Goal: Information Seeking & Learning: Learn about a topic

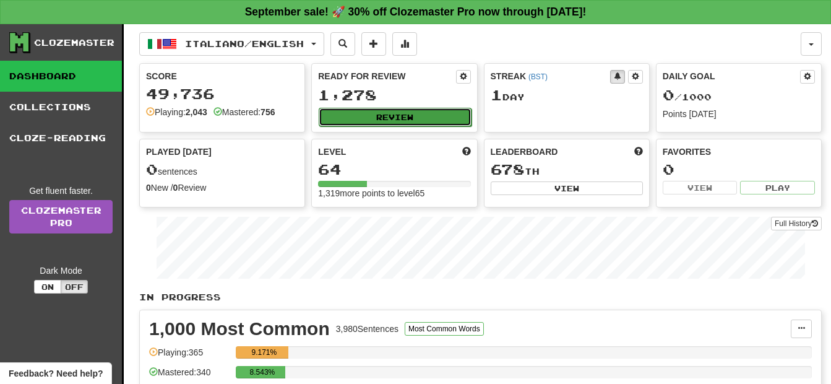
click at [415, 116] on button "Review" at bounding box center [395, 117] width 152 height 19
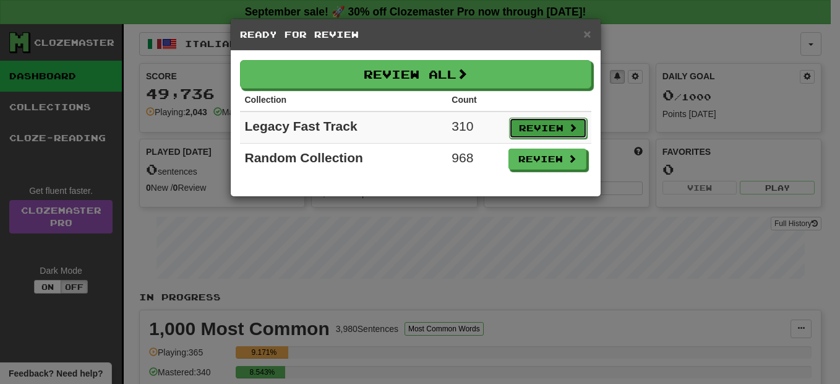
click at [523, 127] on button "Review" at bounding box center [548, 128] width 78 height 21
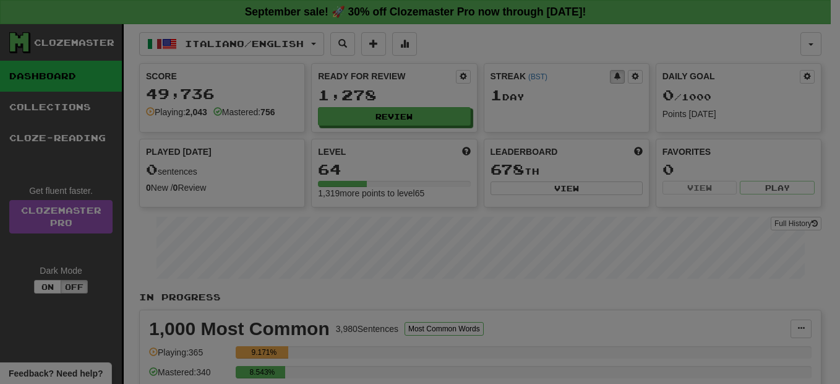
select select "**"
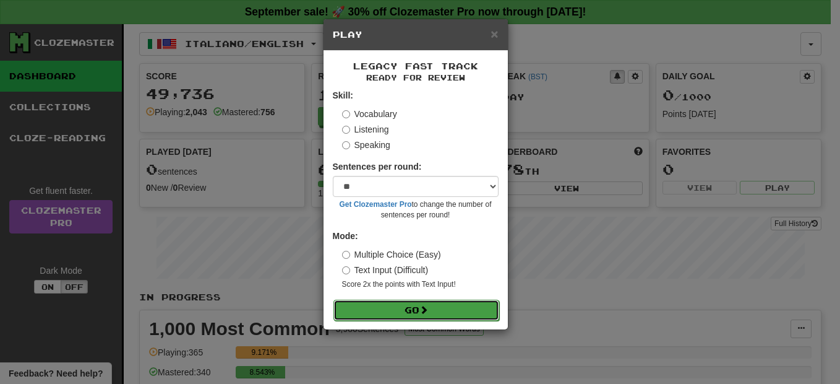
click at [425, 304] on button "Go" at bounding box center [416, 309] width 166 height 21
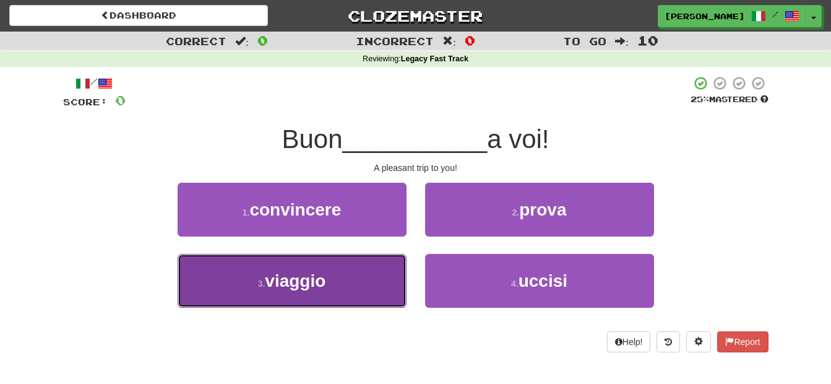
click at [385, 280] on button "3 . viaggio" at bounding box center [292, 281] width 229 height 54
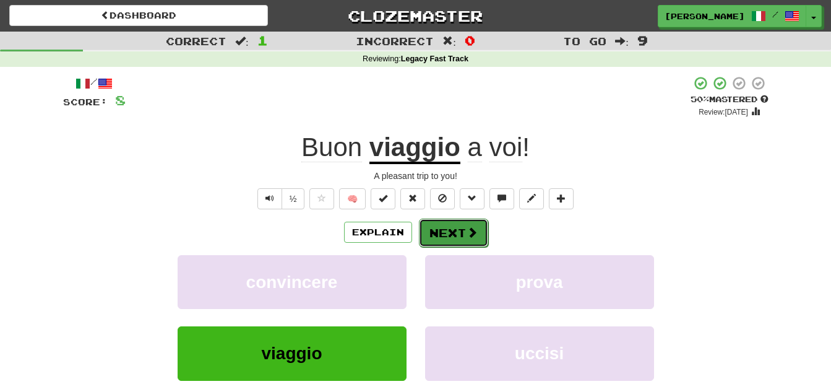
click at [426, 233] on button "Next" at bounding box center [453, 232] width 69 height 28
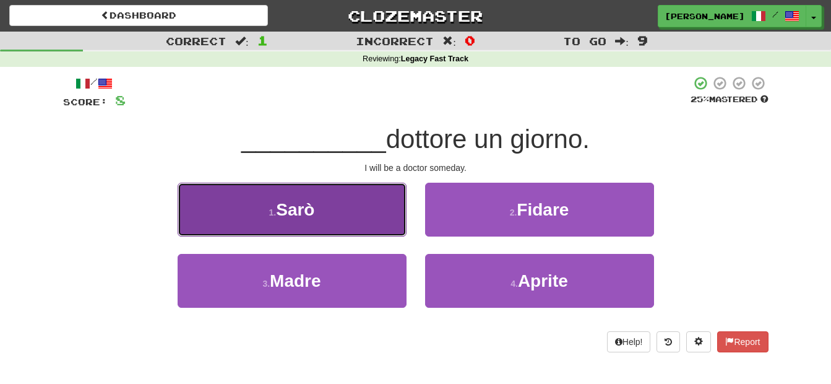
click at [326, 207] on button "1 . Sarò" at bounding box center [292, 209] width 229 height 54
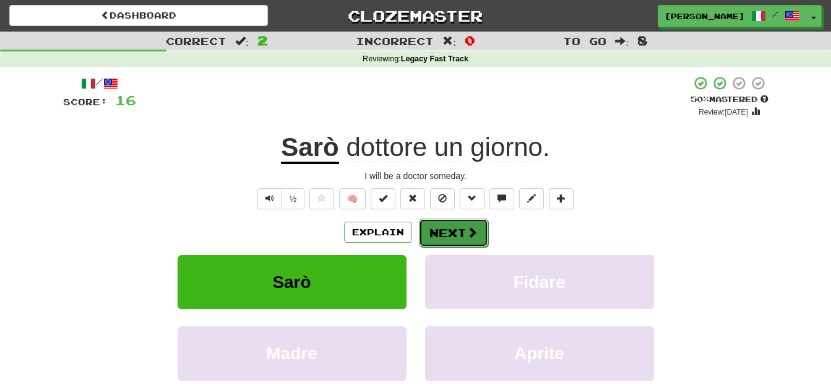
click at [431, 228] on button "Next" at bounding box center [453, 232] width 69 height 28
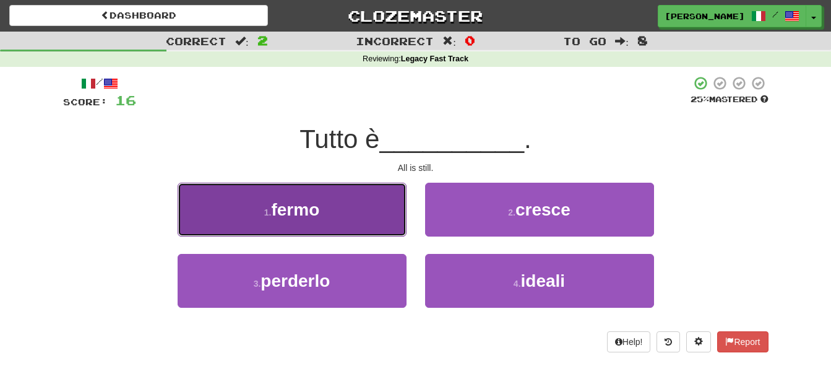
click at [355, 218] on button "1 . fermo" at bounding box center [292, 209] width 229 height 54
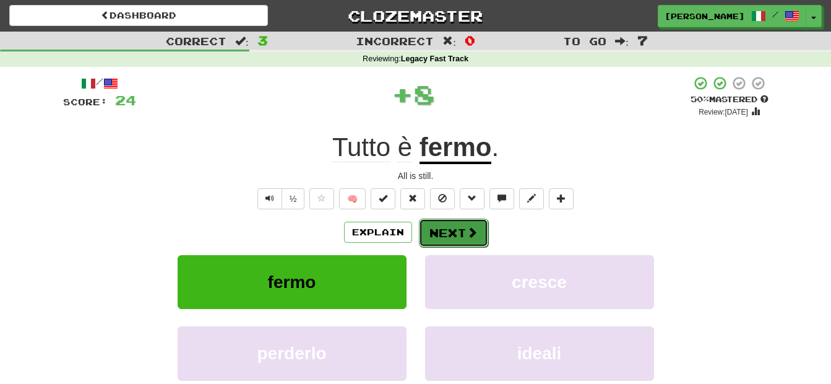
click at [433, 225] on button "Next" at bounding box center [453, 232] width 69 height 28
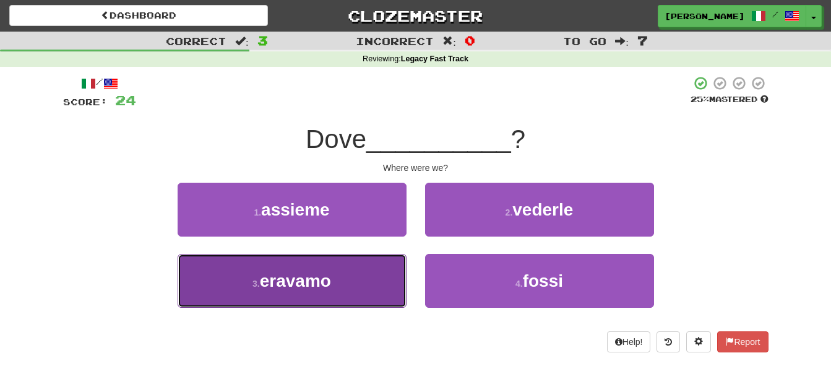
click at [382, 269] on button "3 . eravamo" at bounding box center [292, 281] width 229 height 54
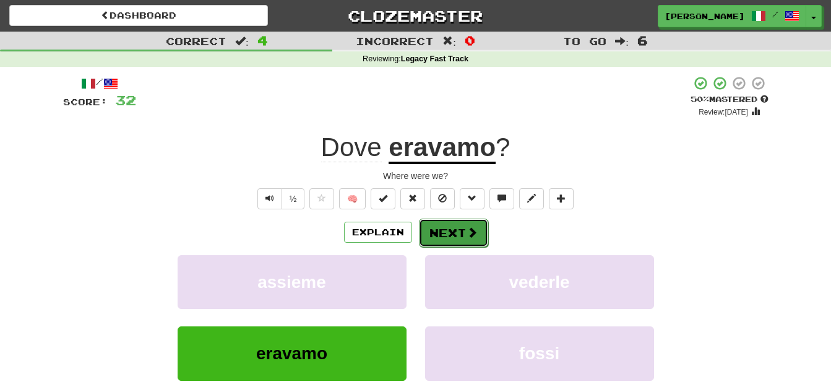
click at [427, 226] on button "Next" at bounding box center [453, 232] width 69 height 28
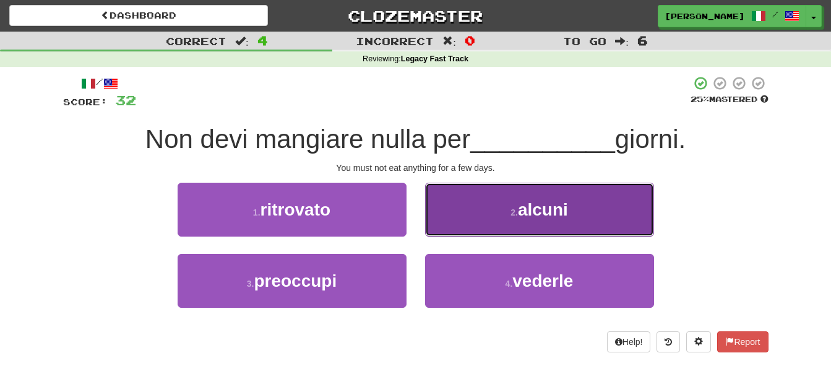
click at [448, 223] on button "2 . alcuni" at bounding box center [539, 209] width 229 height 54
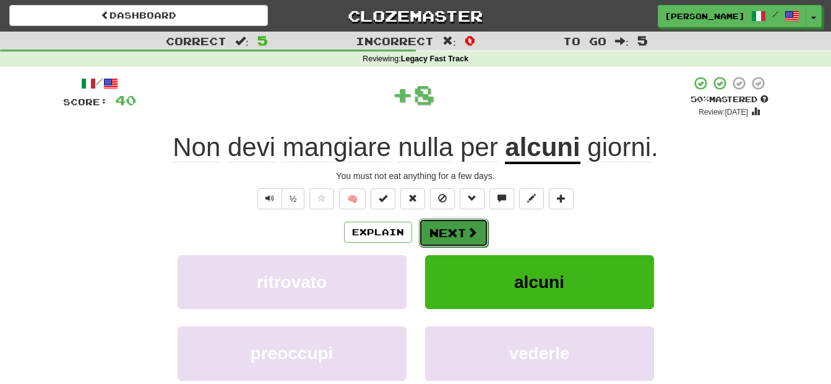
click at [448, 231] on button "Next" at bounding box center [453, 232] width 69 height 28
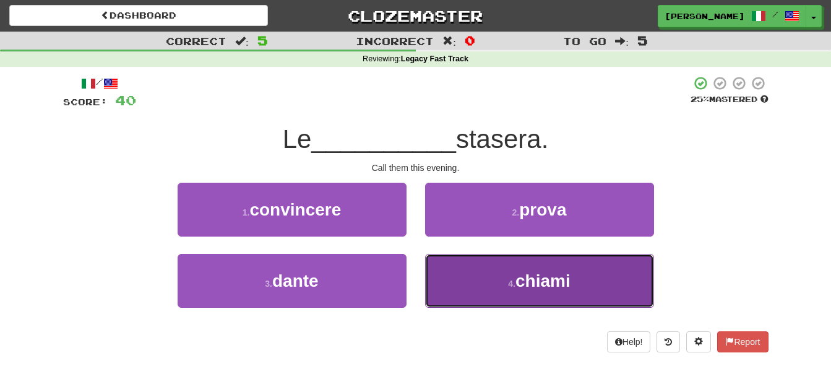
click at [465, 266] on button "4 . chiami" at bounding box center [539, 281] width 229 height 54
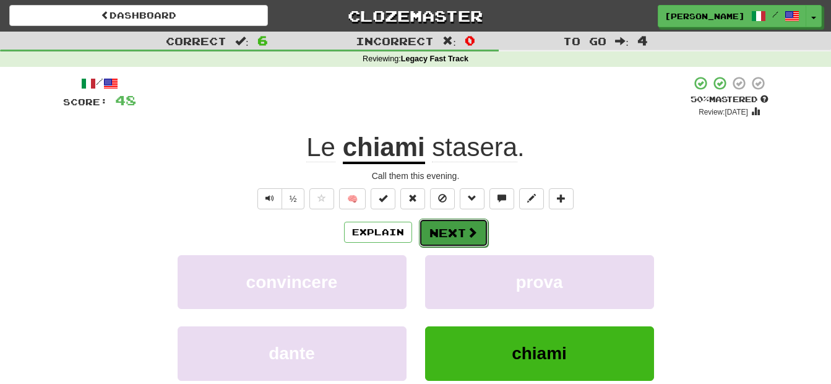
click at [431, 225] on button "Next" at bounding box center [453, 232] width 69 height 28
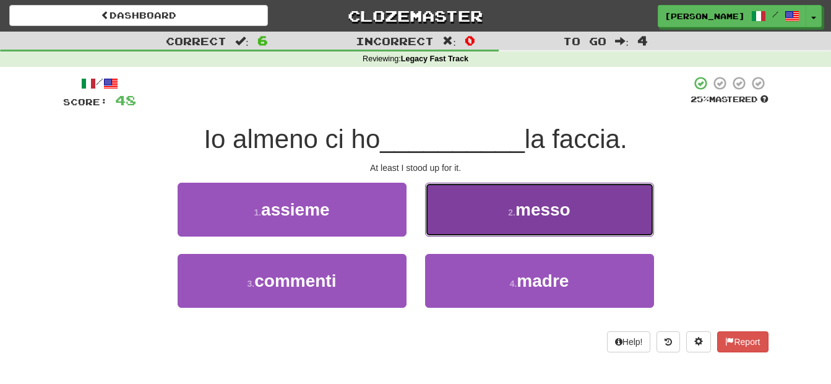
click at [445, 221] on button "2 . messo" at bounding box center [539, 209] width 229 height 54
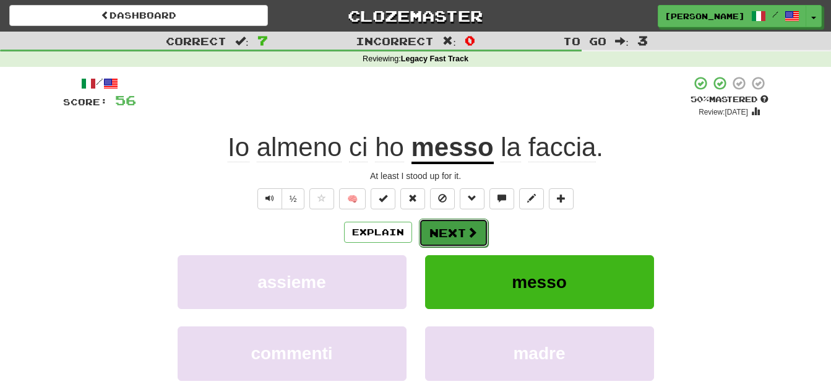
click at [449, 232] on button "Next" at bounding box center [453, 232] width 69 height 28
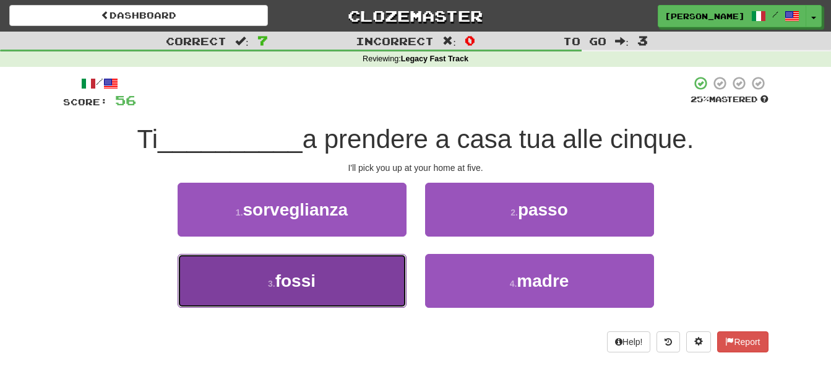
click at [373, 265] on button "3 . fossi" at bounding box center [292, 281] width 229 height 54
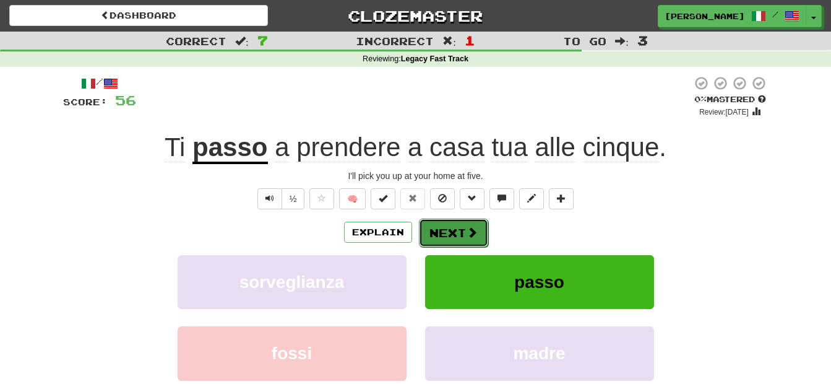
click at [431, 231] on button "Next" at bounding box center [453, 232] width 69 height 28
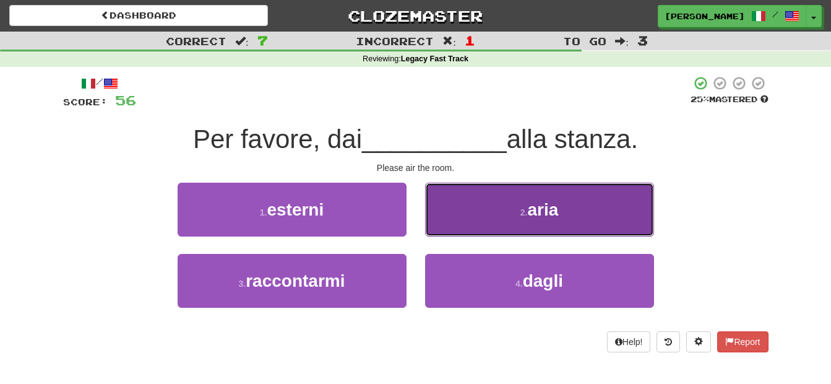
click at [479, 215] on button "2 . aria" at bounding box center [539, 209] width 229 height 54
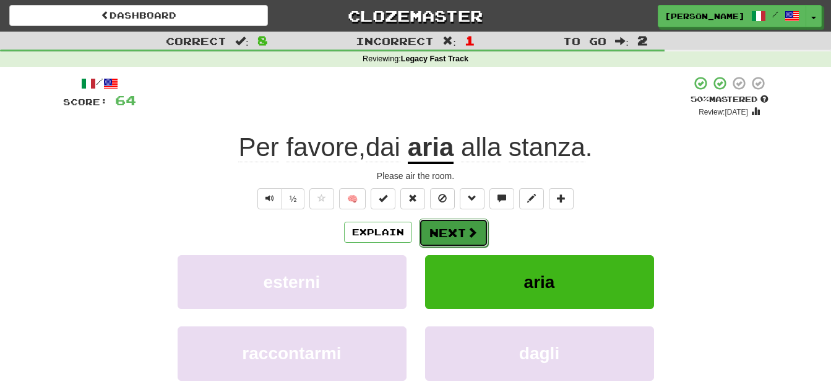
click at [444, 233] on button "Next" at bounding box center [453, 232] width 69 height 28
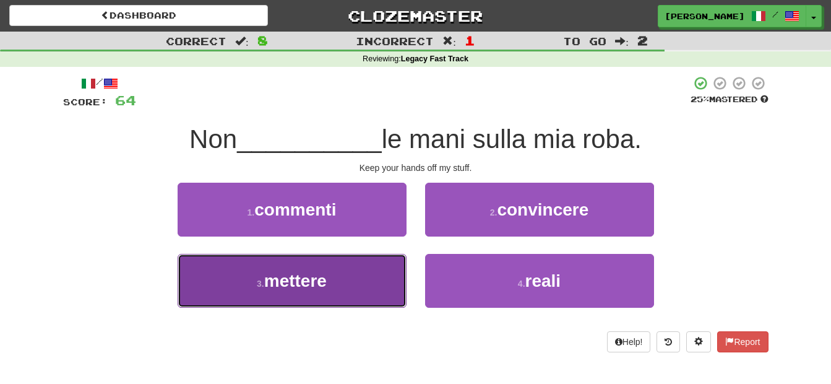
click at [377, 269] on button "3 . mettere" at bounding box center [292, 281] width 229 height 54
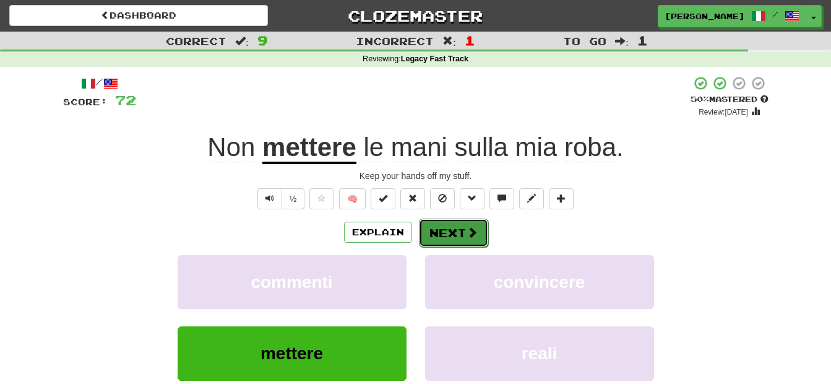
click at [432, 226] on button "Next" at bounding box center [453, 232] width 69 height 28
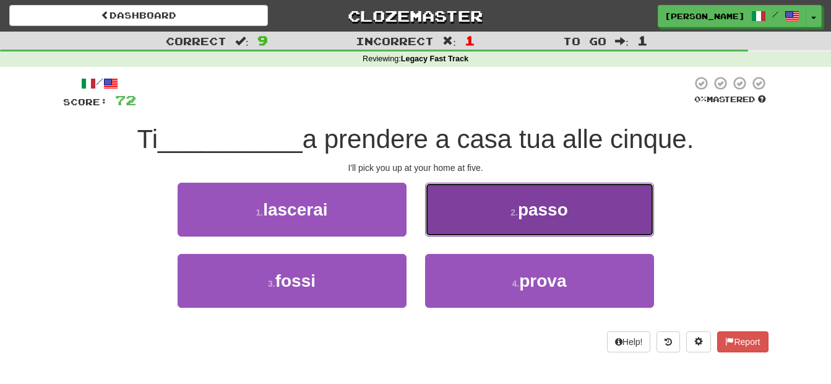
click at [475, 217] on button "2 . passo" at bounding box center [539, 209] width 229 height 54
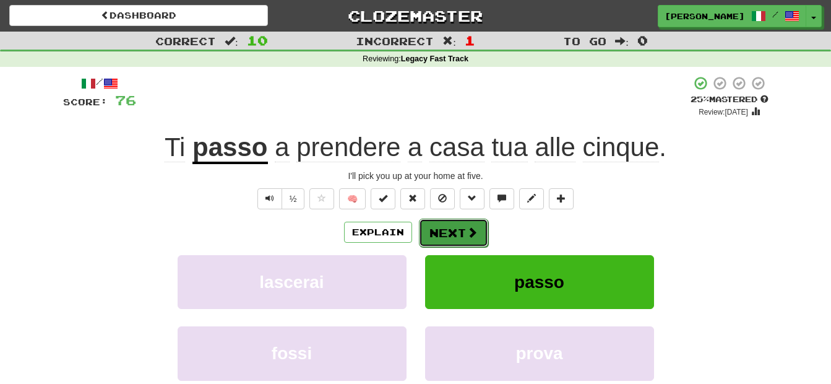
click at [463, 234] on button "Next" at bounding box center [453, 232] width 69 height 28
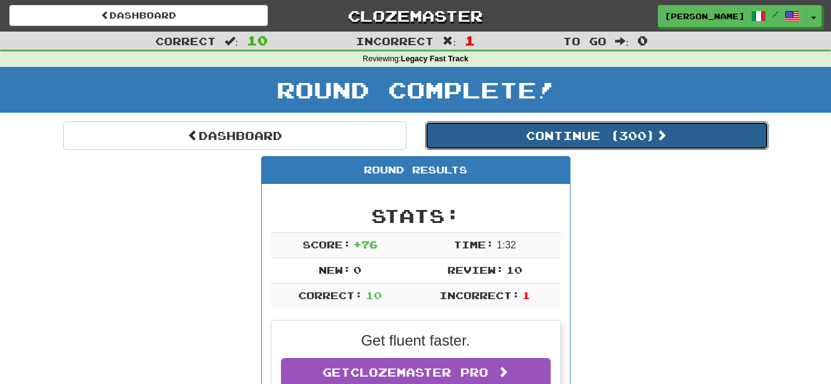
click at [562, 131] on button "Continue ( 300 )" at bounding box center [596, 135] width 343 height 28
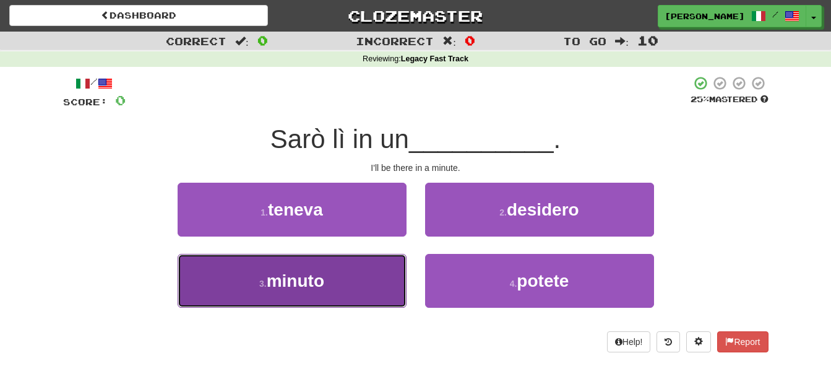
click at [366, 291] on button "3 . minuto" at bounding box center [292, 281] width 229 height 54
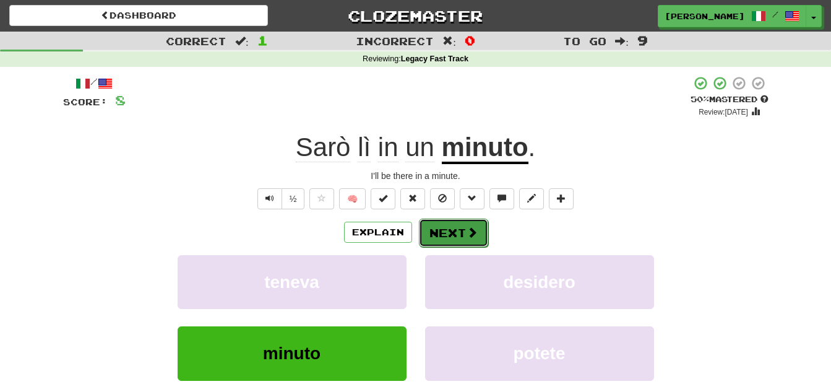
click at [434, 227] on button "Next" at bounding box center [453, 232] width 69 height 28
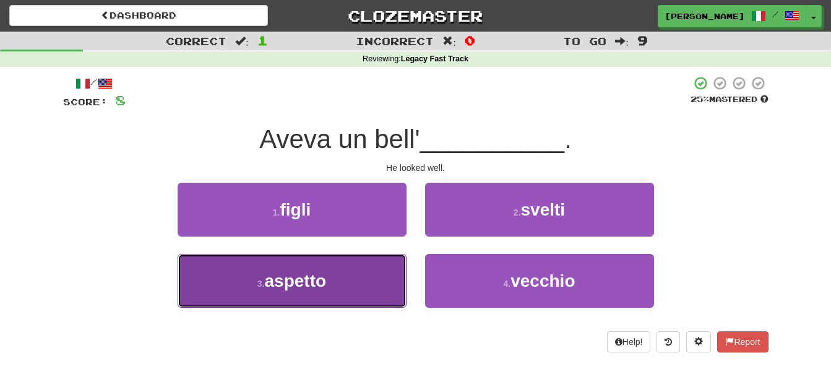
click at [351, 273] on button "3 . aspetto" at bounding box center [292, 281] width 229 height 54
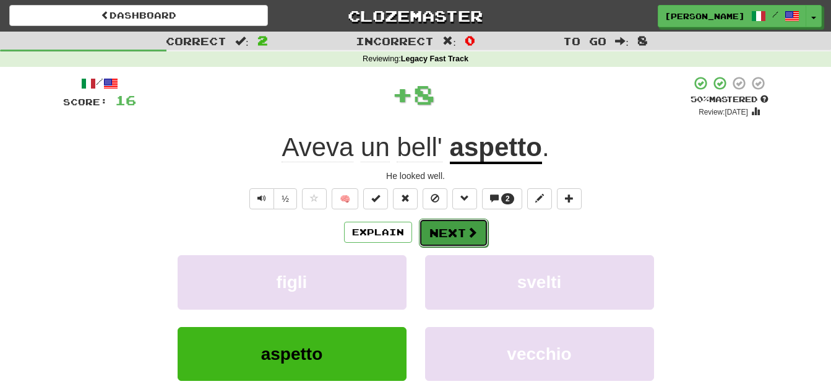
click at [443, 228] on button "Next" at bounding box center [453, 232] width 69 height 28
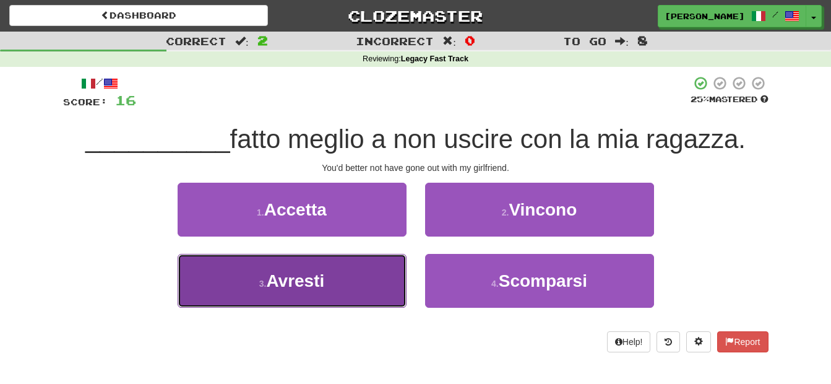
click at [384, 268] on button "3 . Avresti" at bounding box center [292, 281] width 229 height 54
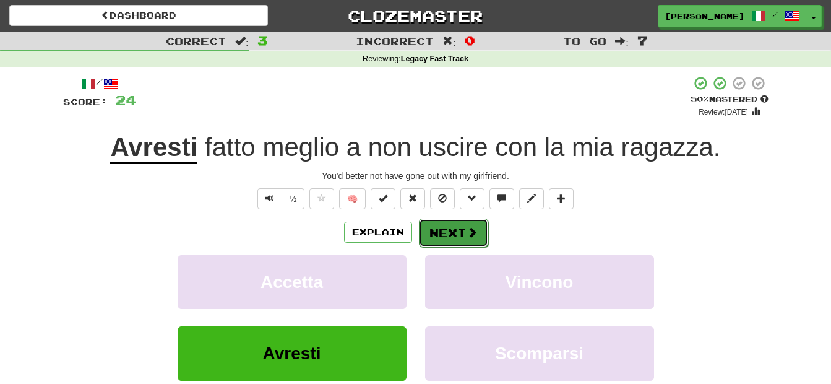
click at [451, 228] on button "Next" at bounding box center [453, 232] width 69 height 28
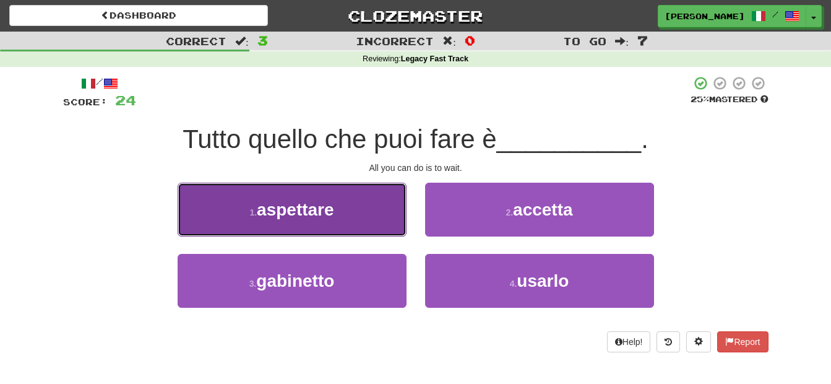
click at [304, 210] on span "aspettare" at bounding box center [295, 209] width 77 height 19
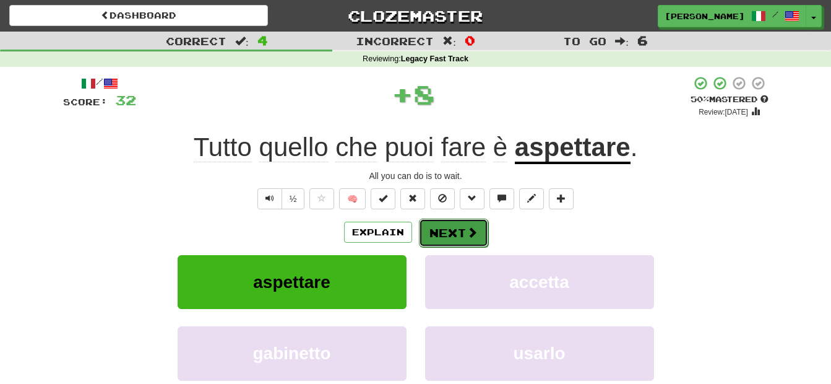
click at [431, 233] on button "Next" at bounding box center [453, 232] width 69 height 28
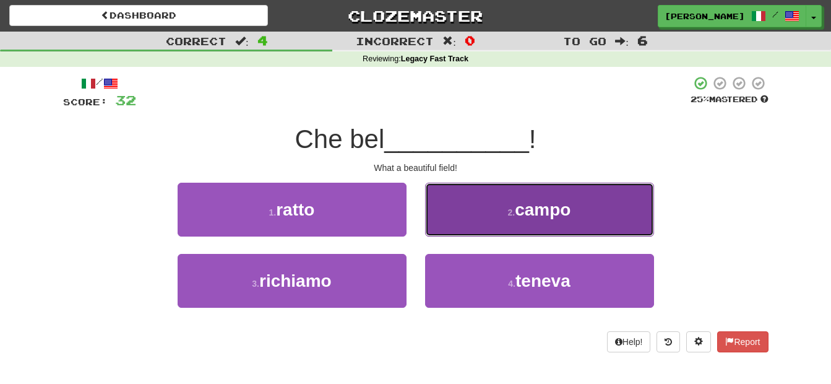
click at [456, 218] on button "2 . campo" at bounding box center [539, 209] width 229 height 54
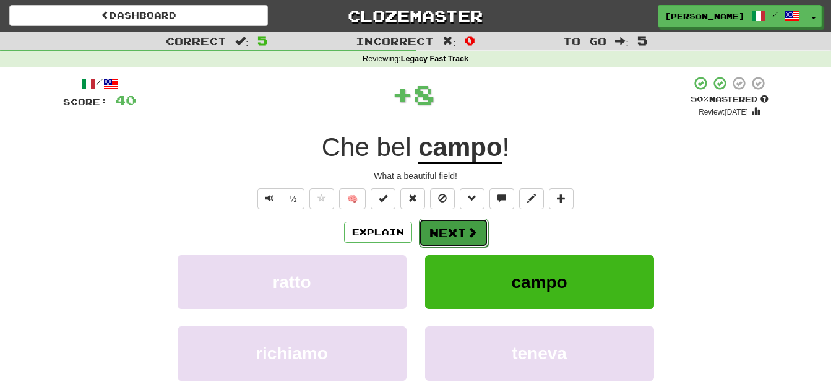
click at [455, 228] on button "Next" at bounding box center [453, 232] width 69 height 28
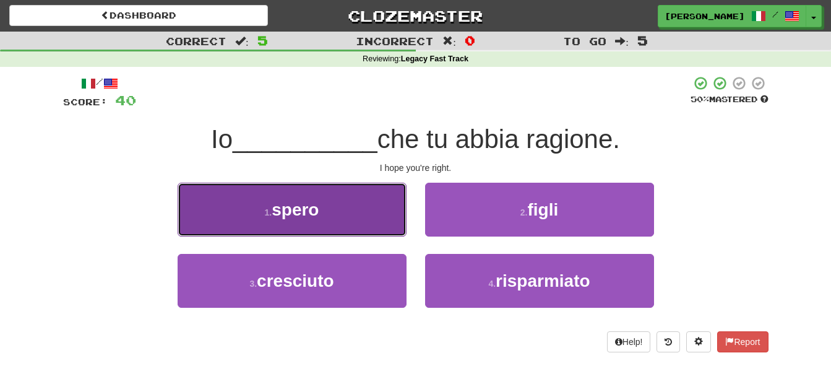
click at [358, 207] on button "1 . spero" at bounding box center [292, 209] width 229 height 54
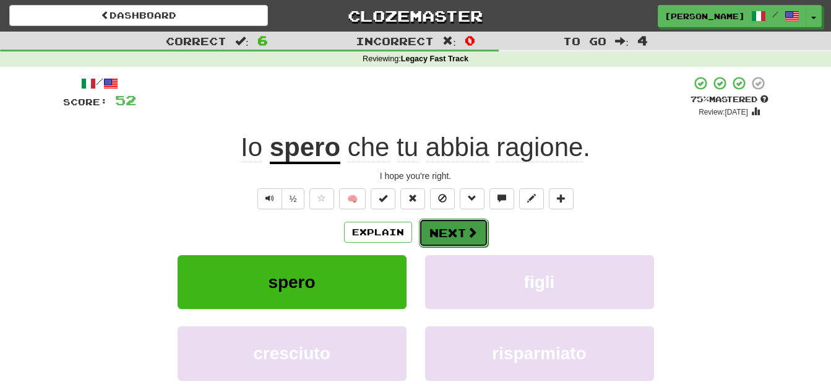
click at [449, 225] on button "Next" at bounding box center [453, 232] width 69 height 28
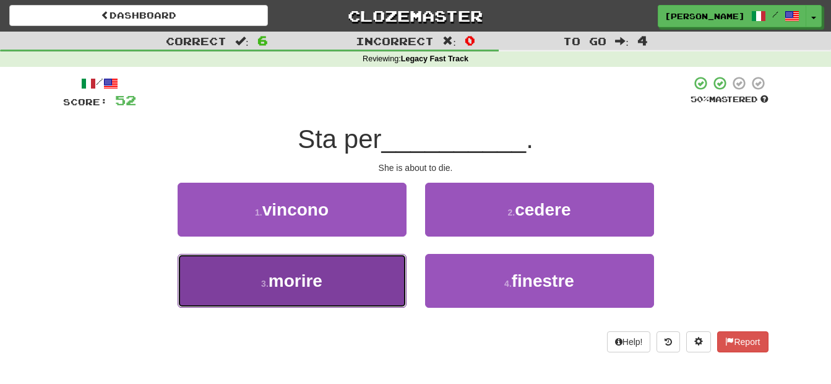
click at [322, 292] on button "3 . morire" at bounding box center [292, 281] width 229 height 54
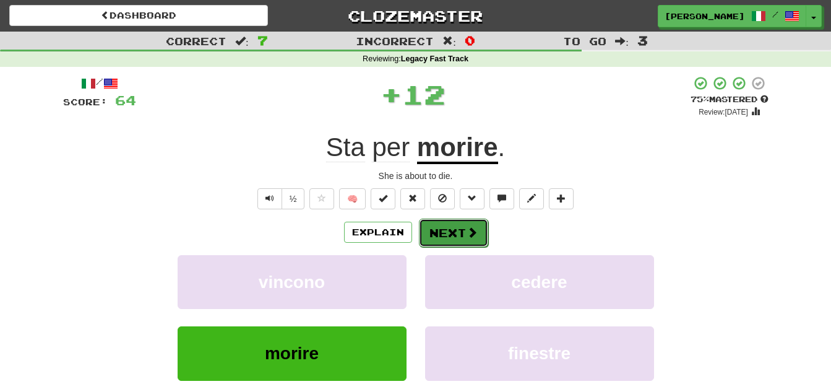
click at [435, 230] on button "Next" at bounding box center [453, 232] width 69 height 28
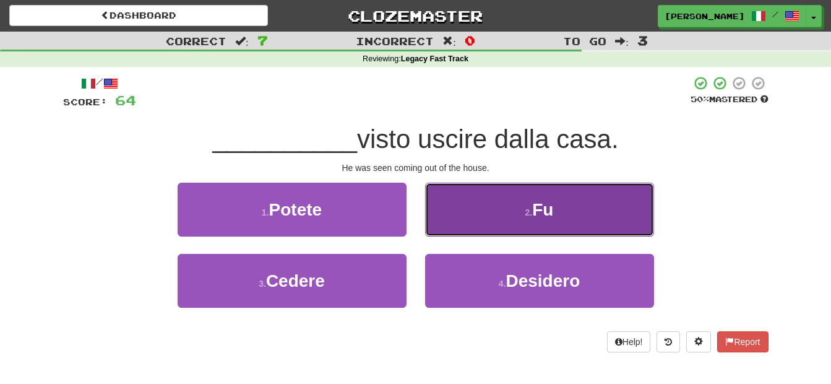
click at [446, 218] on button "2 . Fu" at bounding box center [539, 209] width 229 height 54
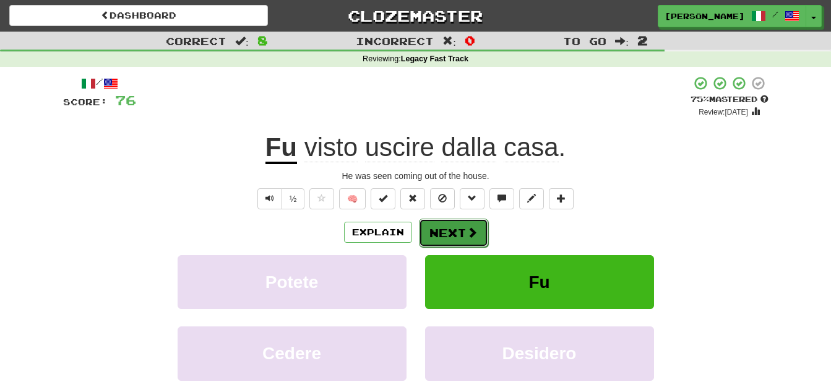
click at [444, 228] on button "Next" at bounding box center [453, 232] width 69 height 28
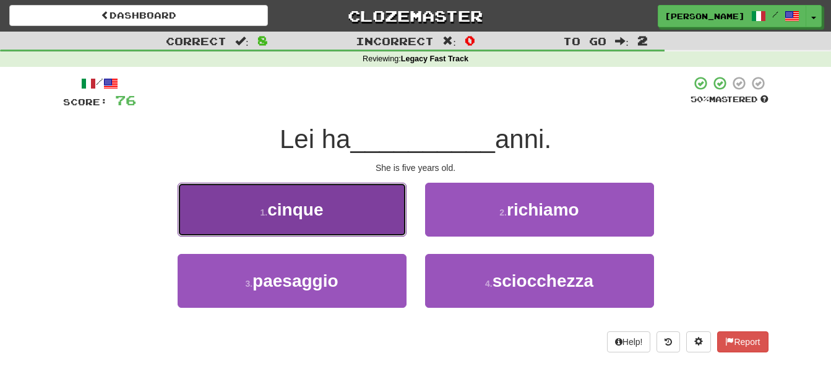
click at [323, 224] on button "1 . cinque" at bounding box center [292, 209] width 229 height 54
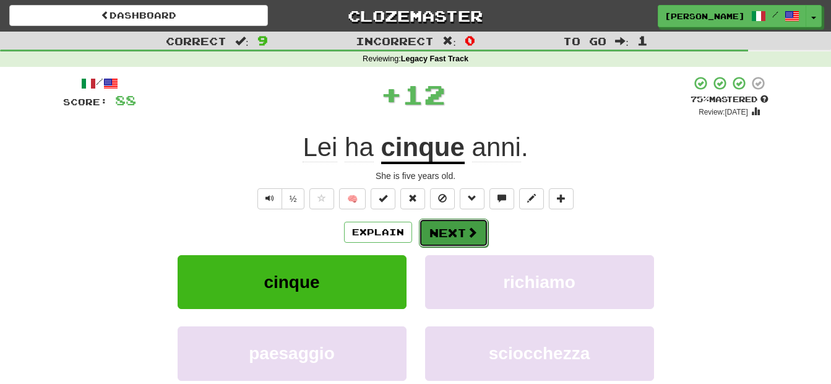
click at [449, 233] on button "Next" at bounding box center [453, 232] width 69 height 28
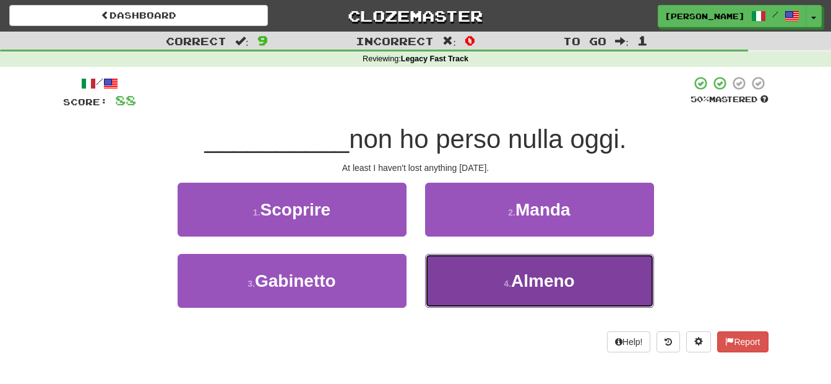
click at [457, 267] on button "4 . Almeno" at bounding box center [539, 281] width 229 height 54
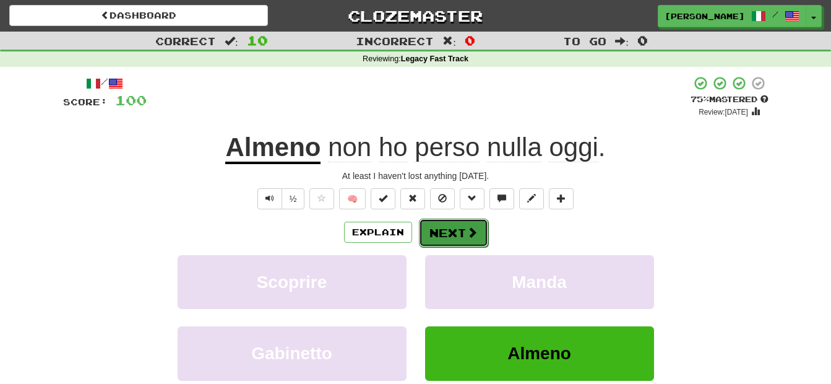
click at [462, 233] on button "Next" at bounding box center [453, 232] width 69 height 28
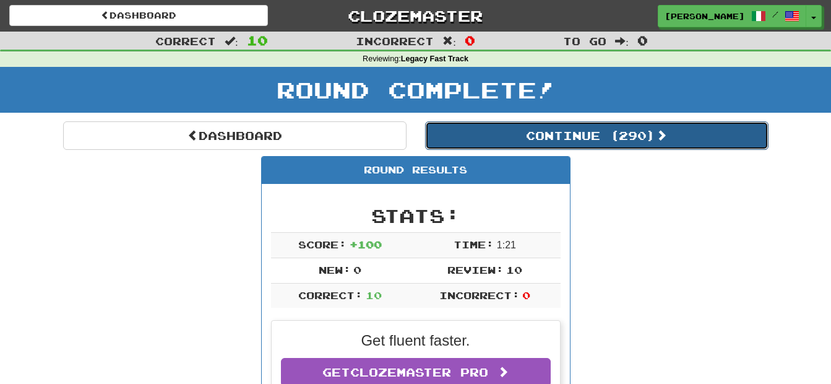
click at [614, 139] on button "Continue ( 290 )" at bounding box center [596, 135] width 343 height 28
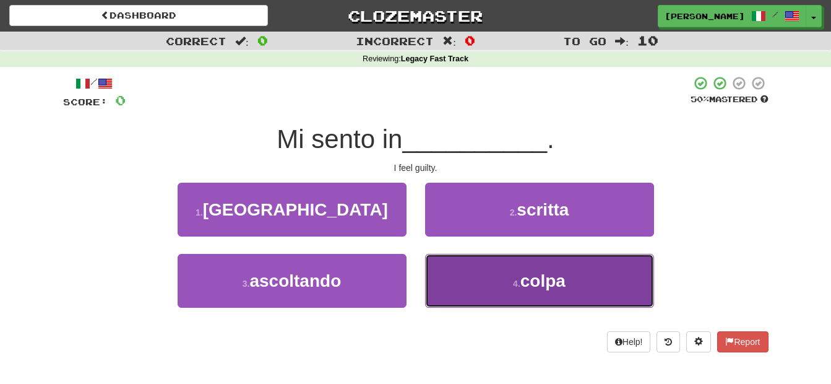
click at [460, 272] on button "4 . colpa" at bounding box center [539, 281] width 229 height 54
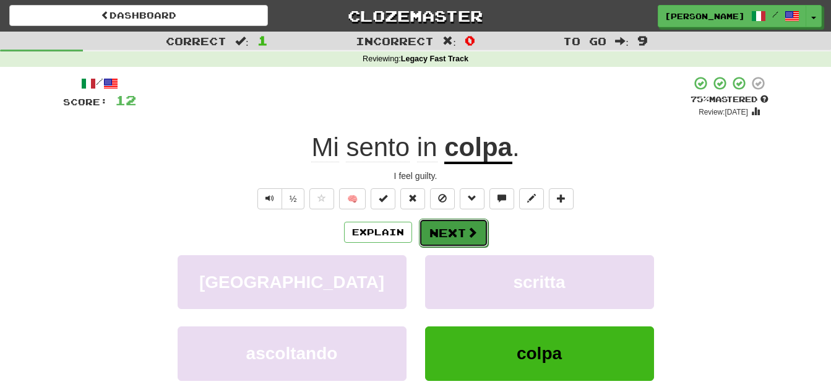
click at [441, 227] on button "Next" at bounding box center [453, 232] width 69 height 28
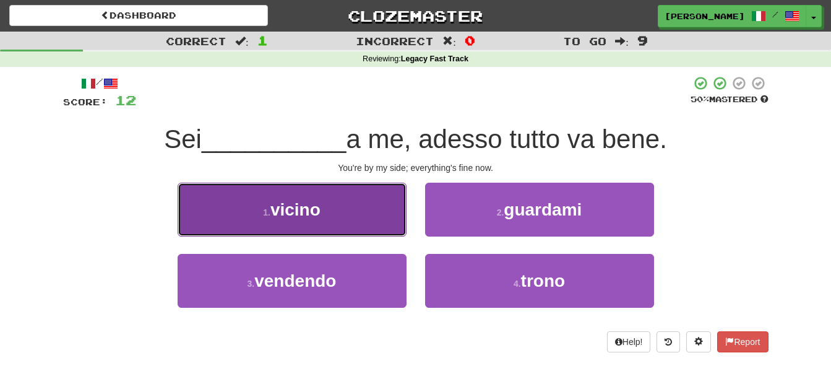
click at [369, 218] on button "1 . vicino" at bounding box center [292, 209] width 229 height 54
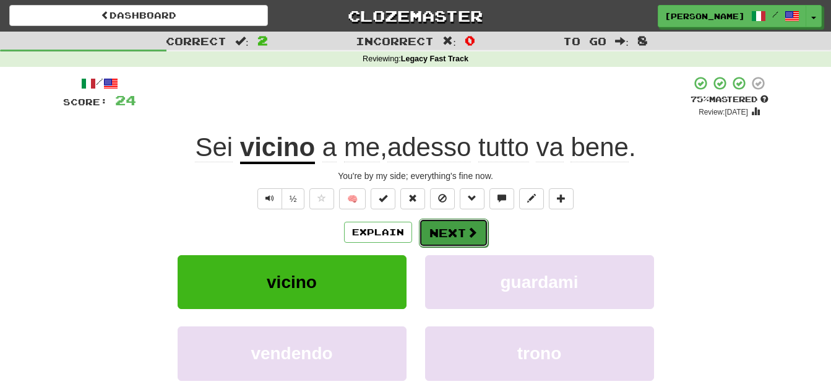
click at [457, 231] on button "Next" at bounding box center [453, 232] width 69 height 28
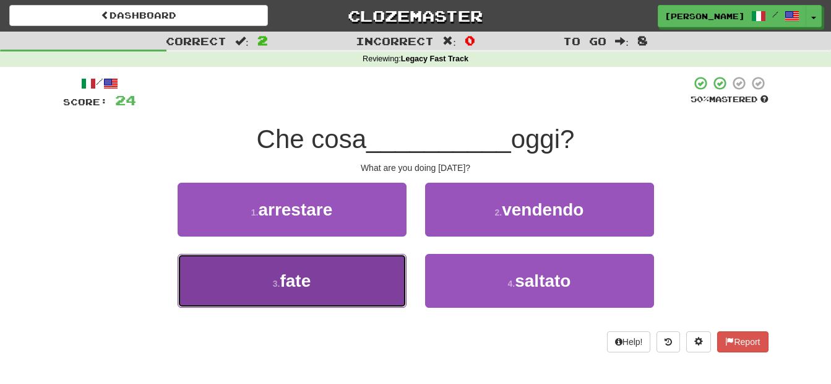
click at [336, 272] on button "3 . fate" at bounding box center [292, 281] width 229 height 54
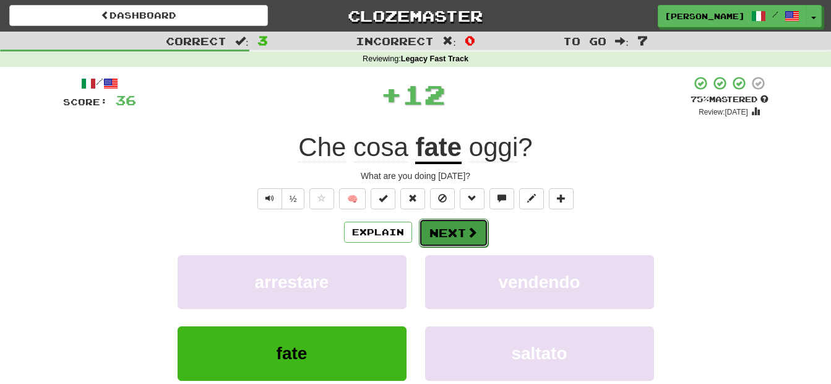
click at [467, 228] on span at bounding box center [471, 231] width 11 height 11
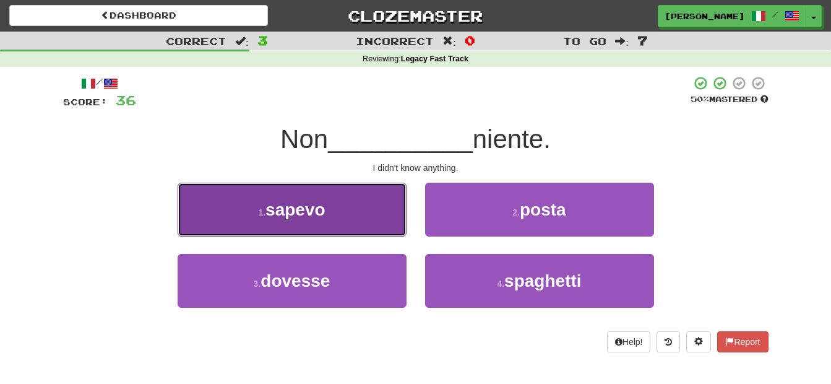
click at [351, 209] on button "1 . sapevo" at bounding box center [292, 209] width 229 height 54
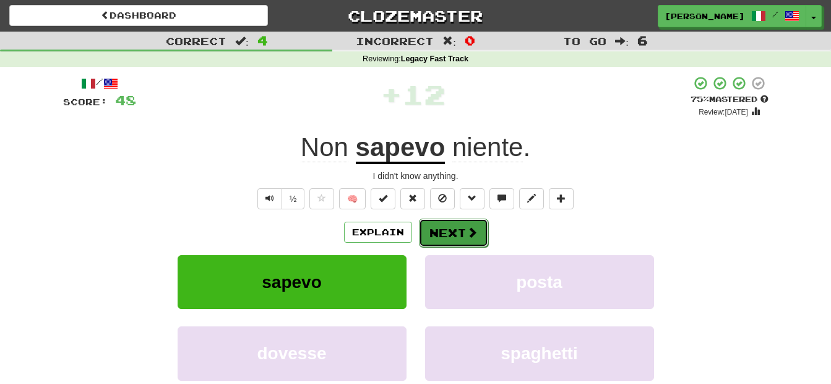
click at [434, 228] on button "Next" at bounding box center [453, 232] width 69 height 28
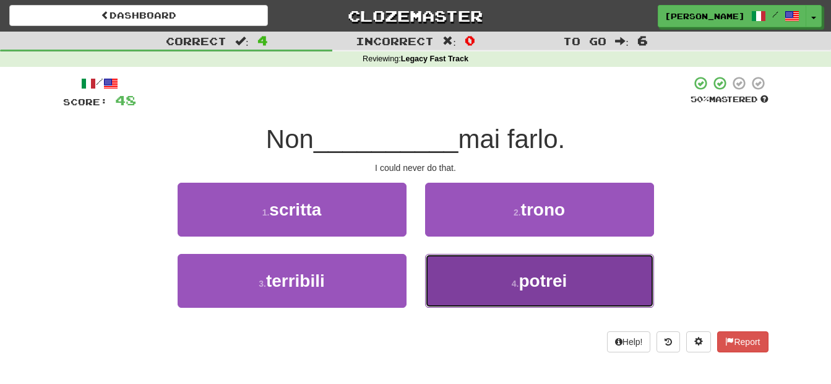
click at [487, 278] on button "4 . potrei" at bounding box center [539, 281] width 229 height 54
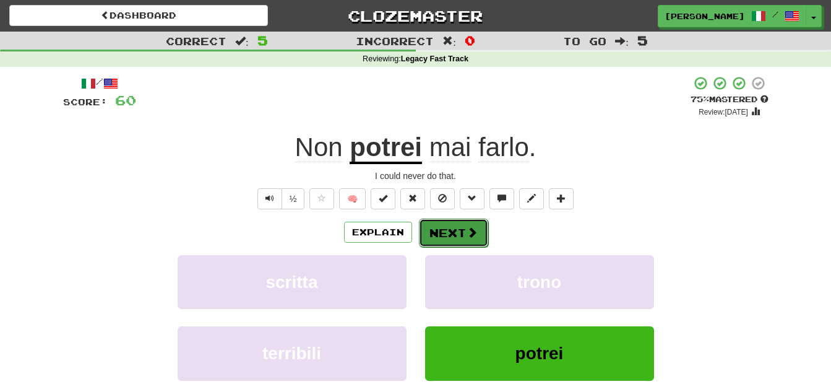
click at [438, 230] on button "Next" at bounding box center [453, 232] width 69 height 28
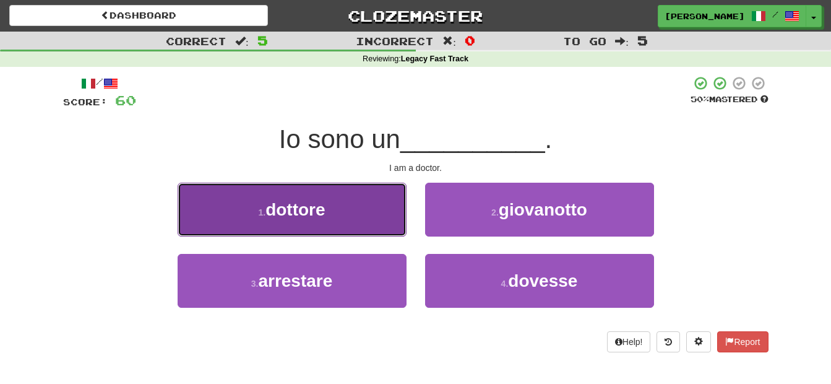
click at [361, 217] on button "1 . dottore" at bounding box center [292, 209] width 229 height 54
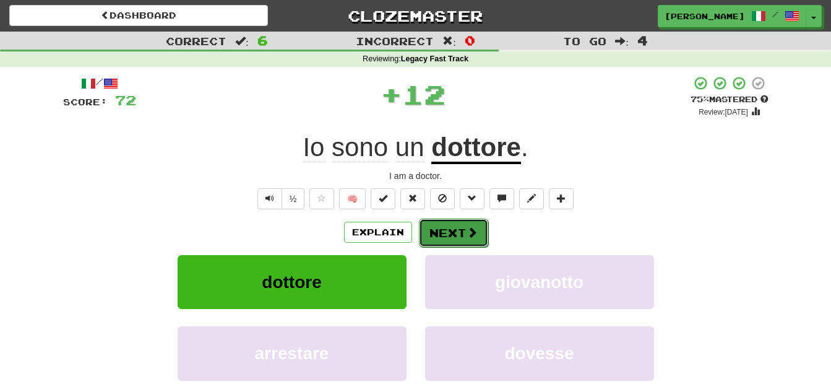
click at [437, 231] on button "Next" at bounding box center [453, 232] width 69 height 28
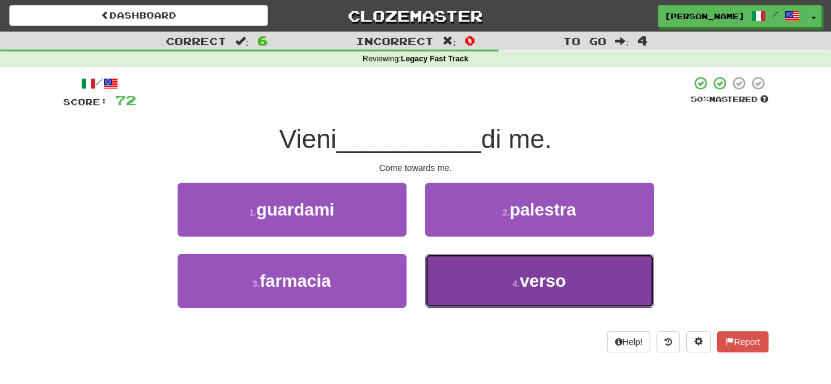
click at [497, 286] on button "4 . verso" at bounding box center [539, 281] width 229 height 54
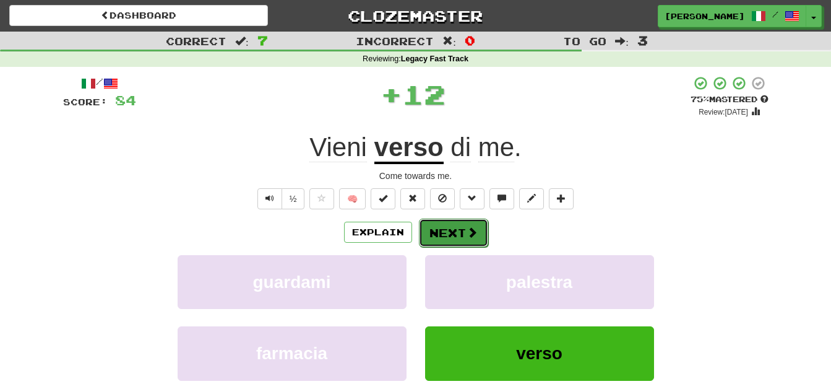
click at [455, 230] on button "Next" at bounding box center [453, 232] width 69 height 28
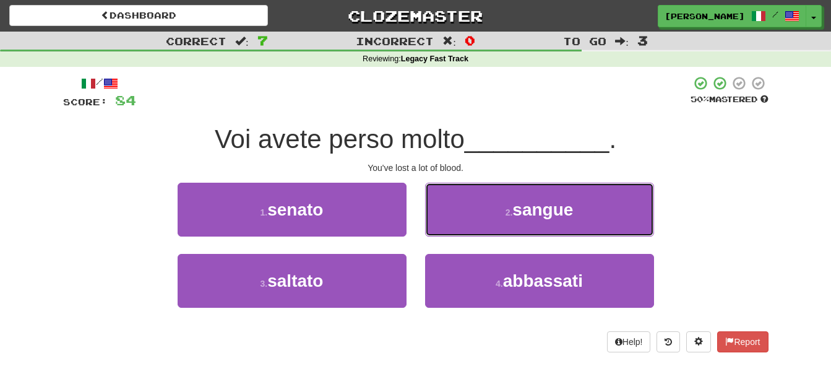
click at [455, 230] on button "2 . sangue" at bounding box center [539, 209] width 229 height 54
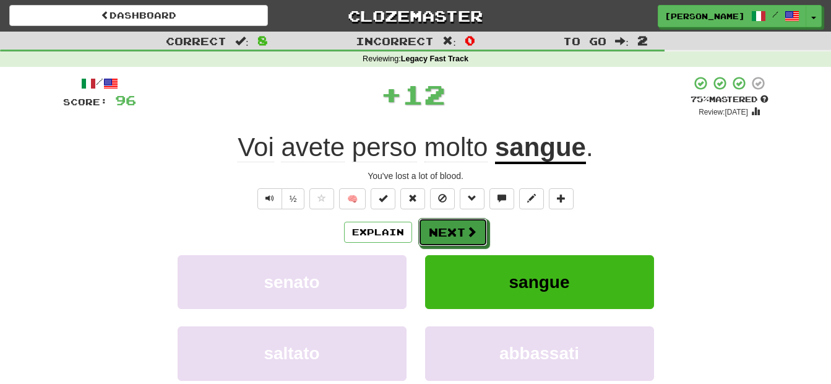
click at [455, 230] on button "Next" at bounding box center [452, 232] width 69 height 28
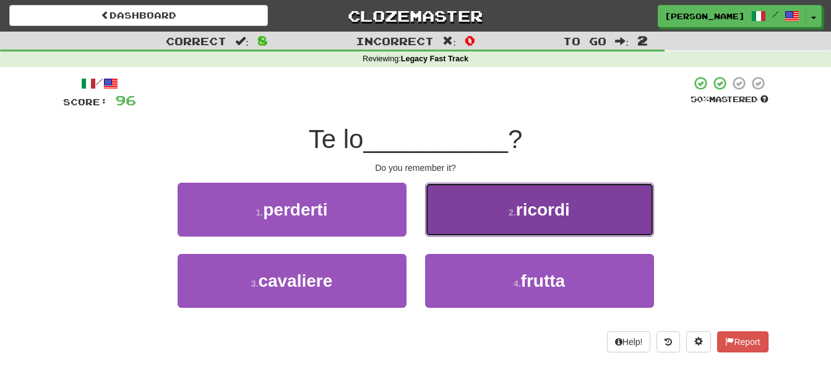
click at [454, 219] on button "2 . ricordi" at bounding box center [539, 209] width 229 height 54
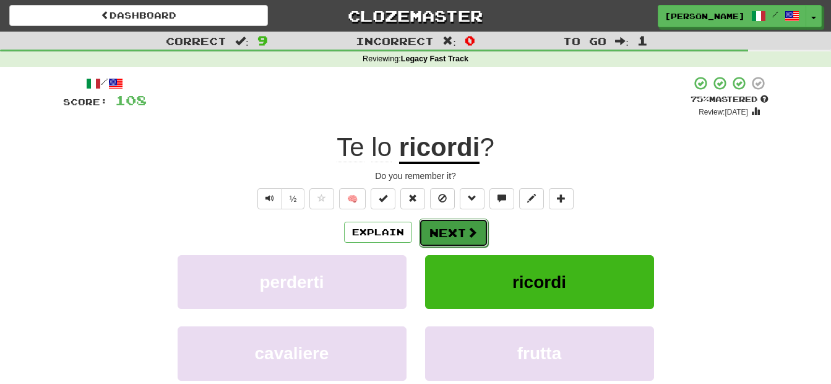
click at [454, 227] on button "Next" at bounding box center [453, 232] width 69 height 28
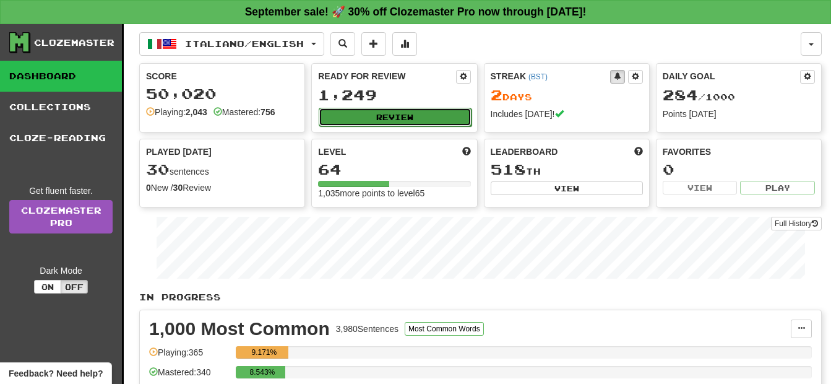
click at [418, 108] on button "Review" at bounding box center [395, 117] width 152 height 19
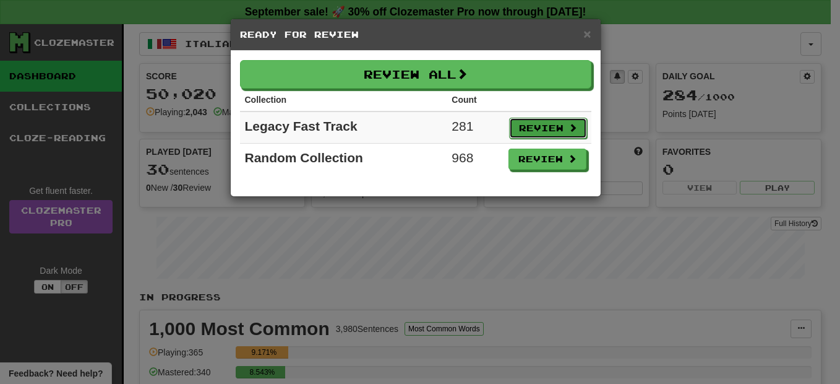
click at [515, 129] on button "Review" at bounding box center [548, 128] width 78 height 21
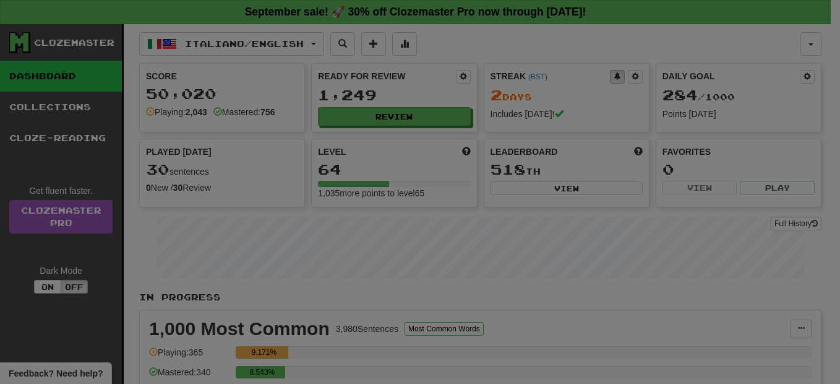
select select "**"
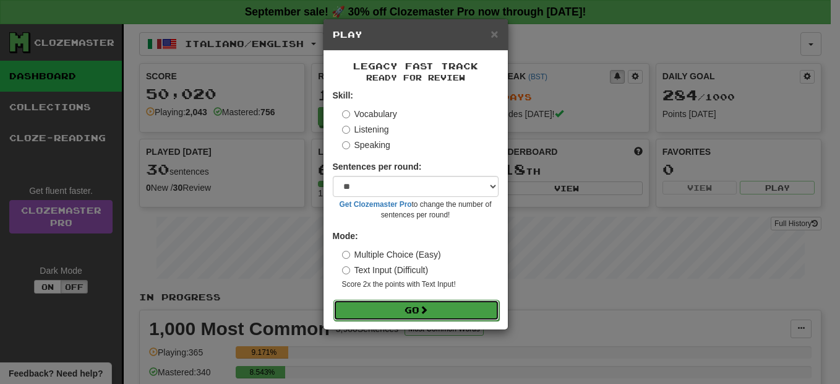
click at [423, 301] on button "Go" at bounding box center [416, 309] width 166 height 21
